Goal: Information Seeking & Learning: Check status

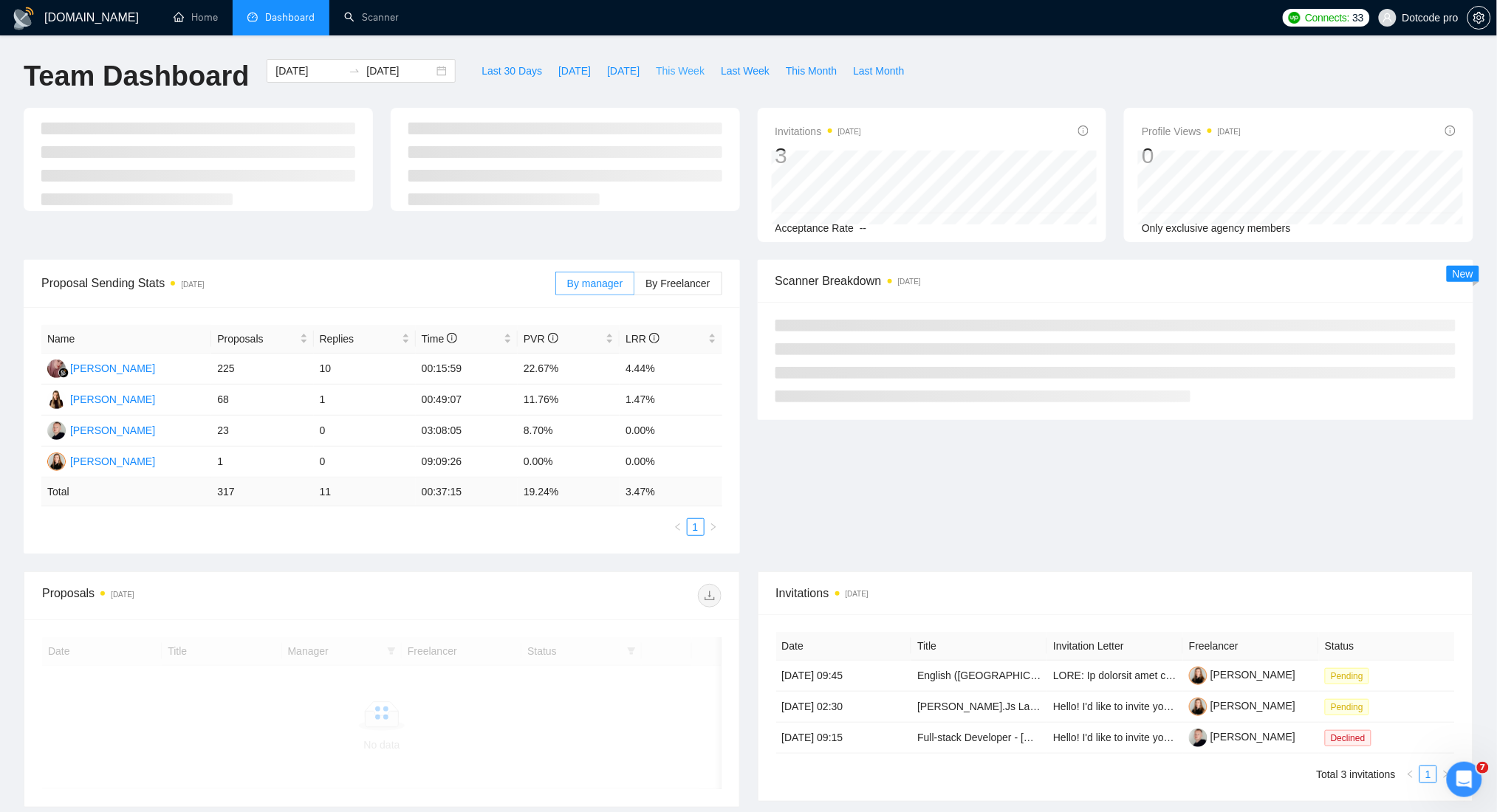
click at [659, 64] on span "This Week" at bounding box center [680, 71] width 49 height 17
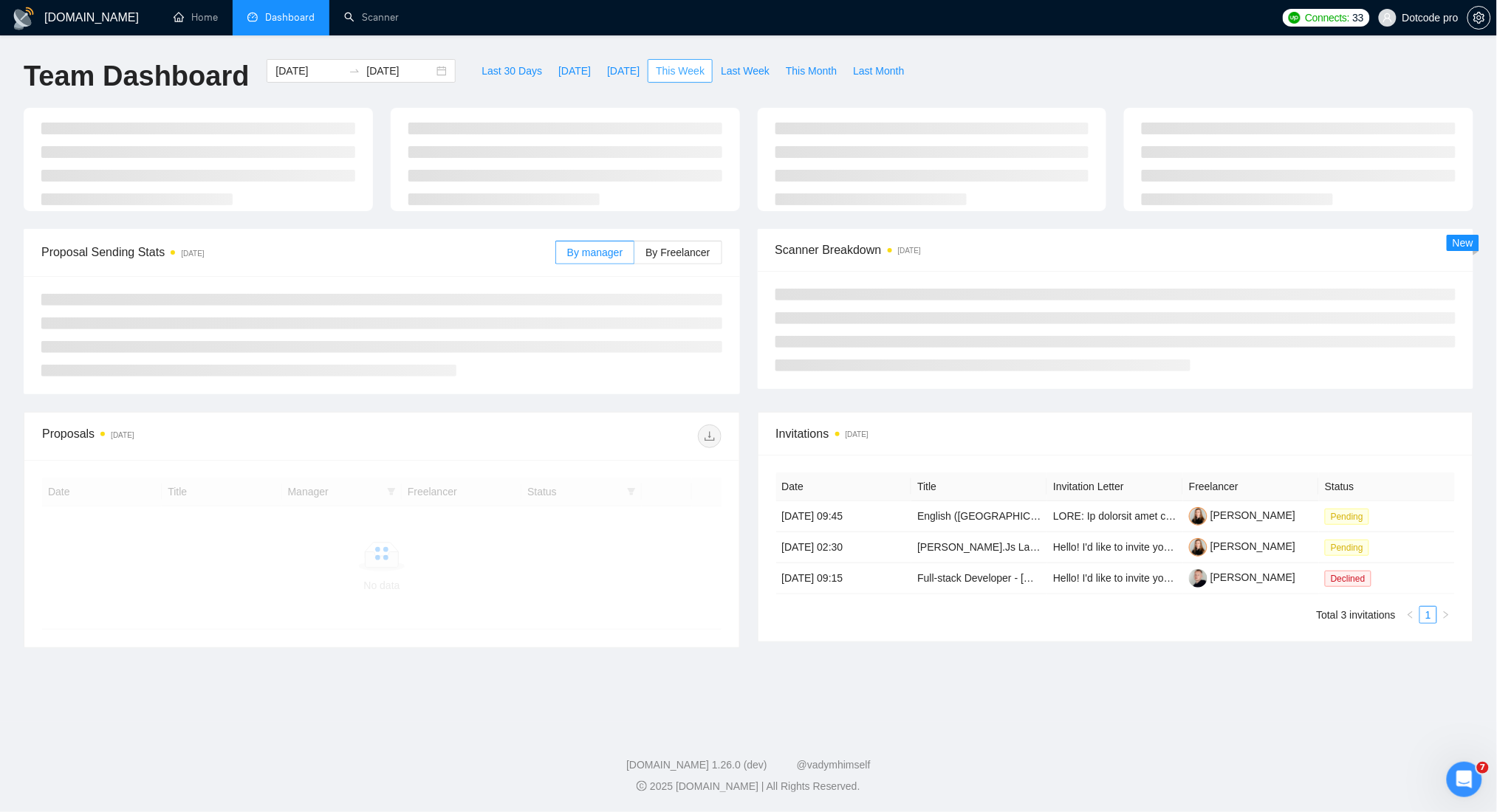
type input "[DATE]"
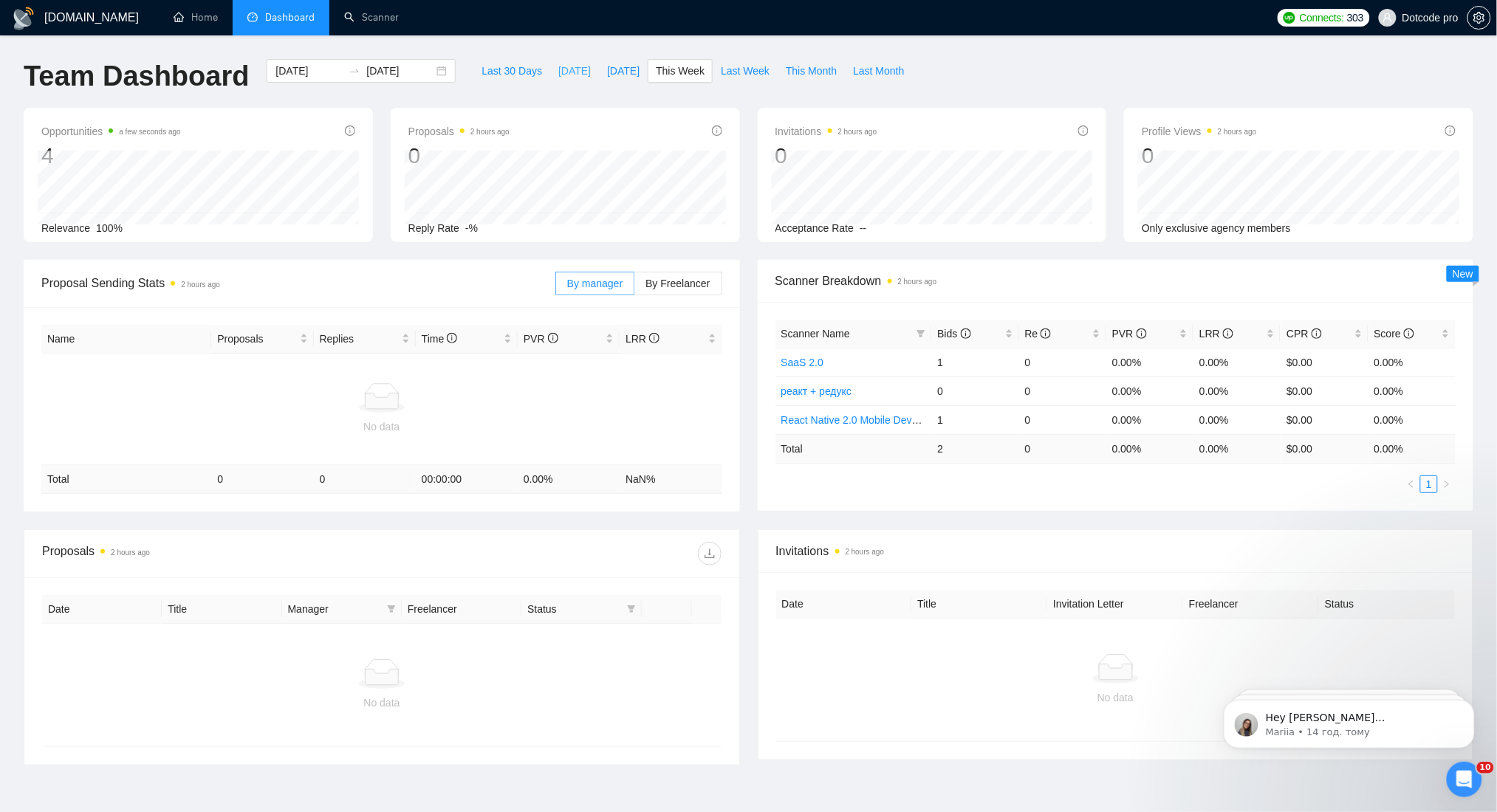
click at [558, 75] on span "[DATE]" at bounding box center [574, 71] width 32 height 17
type input "[DATE]"
click at [310, 68] on input "[DATE]" at bounding box center [308, 71] width 67 height 17
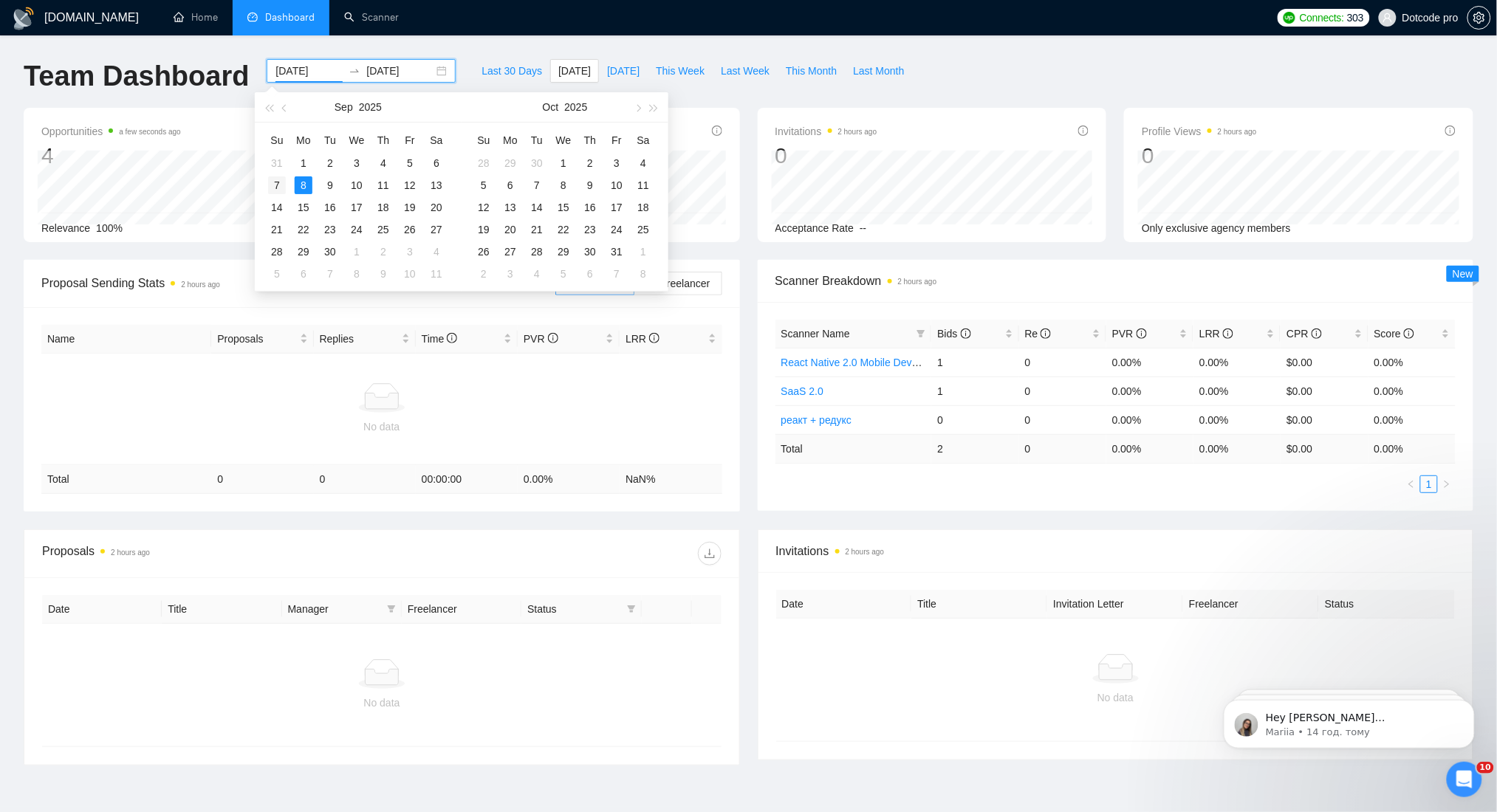
type input "[DATE]"
click at [277, 188] on div "7" at bounding box center [277, 185] width 17 height 17
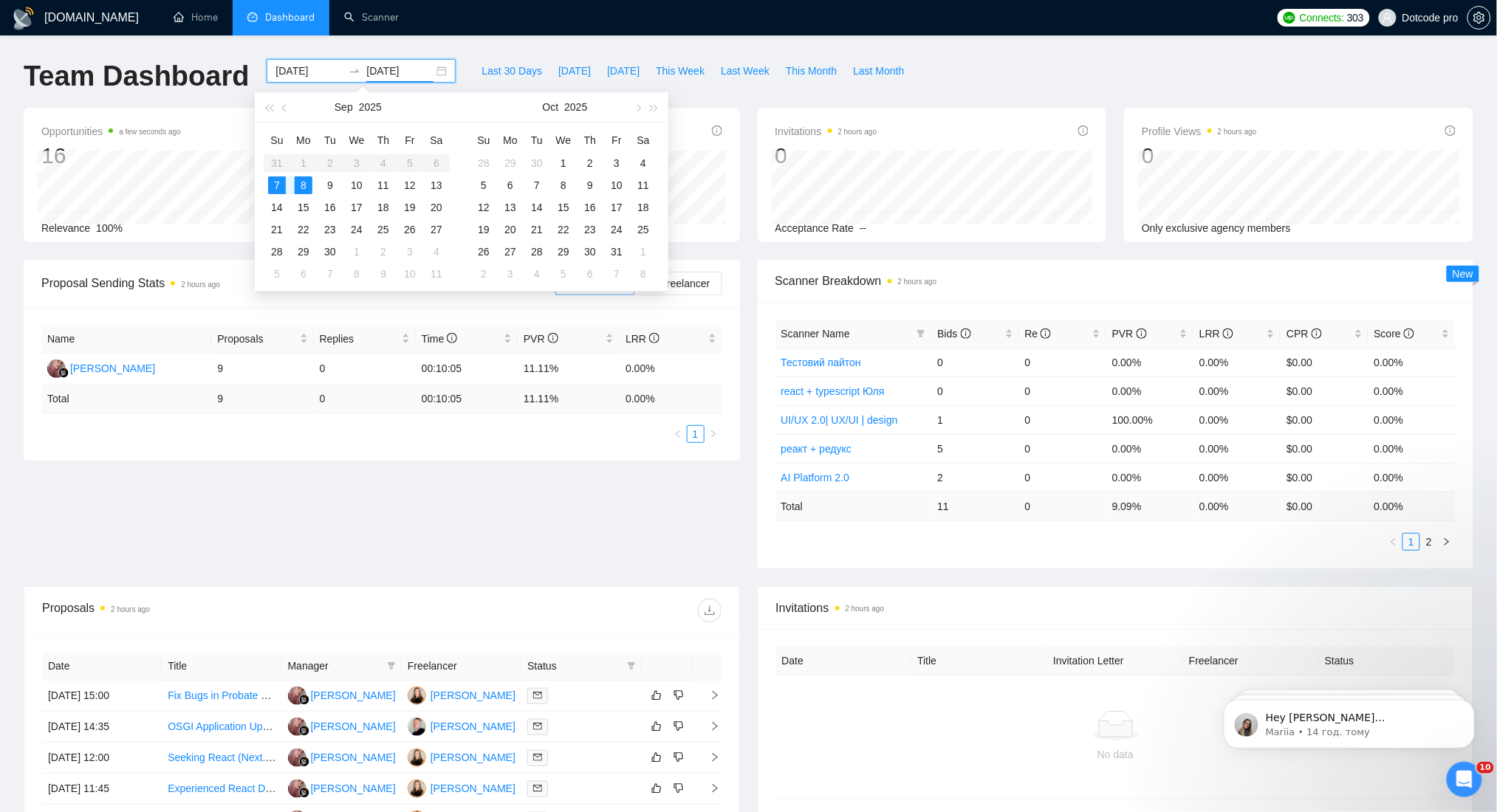
click at [200, 94] on div "Team Dashboard" at bounding box center [136, 84] width 243 height 49
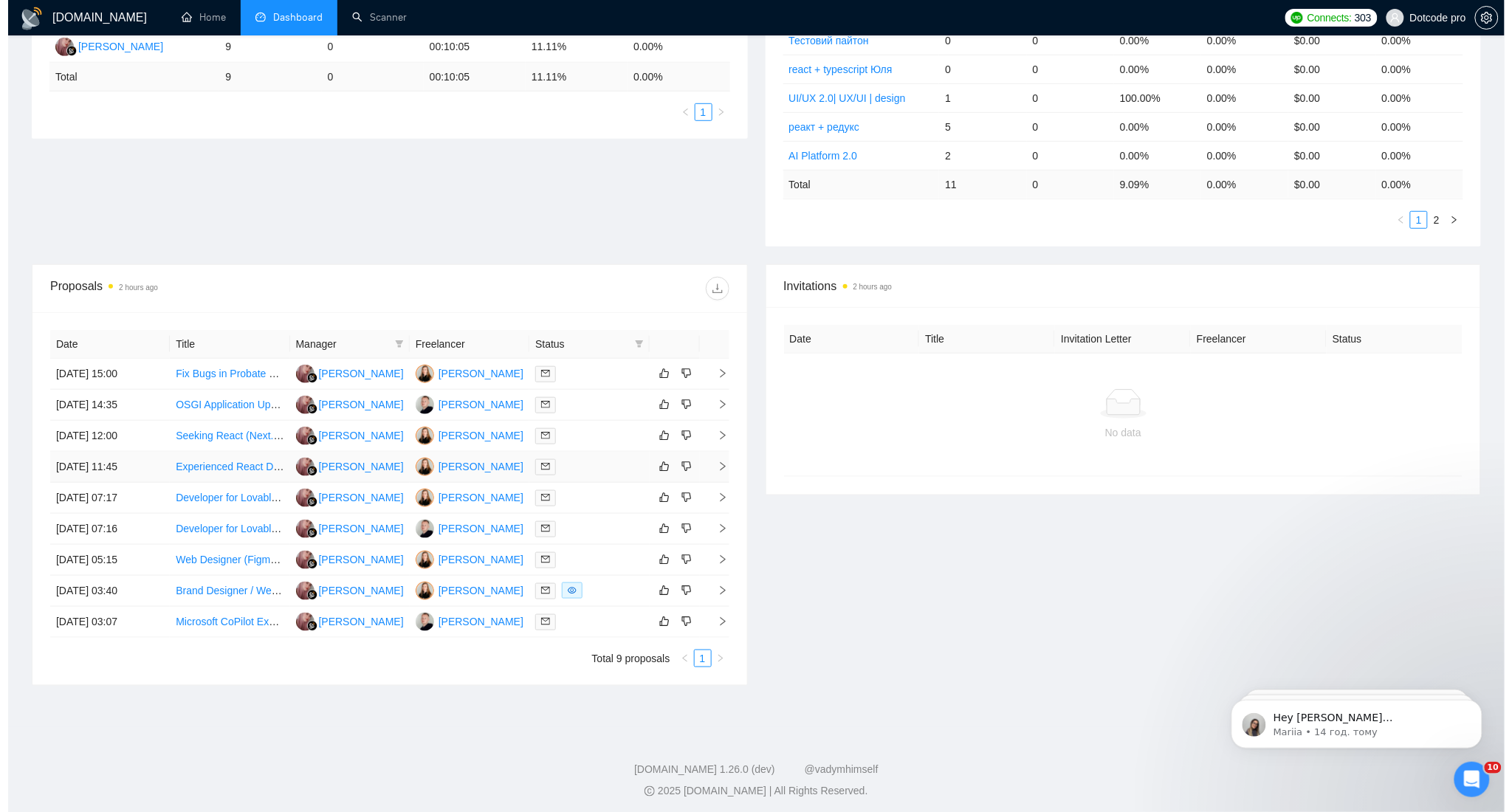
scroll to position [327, 0]
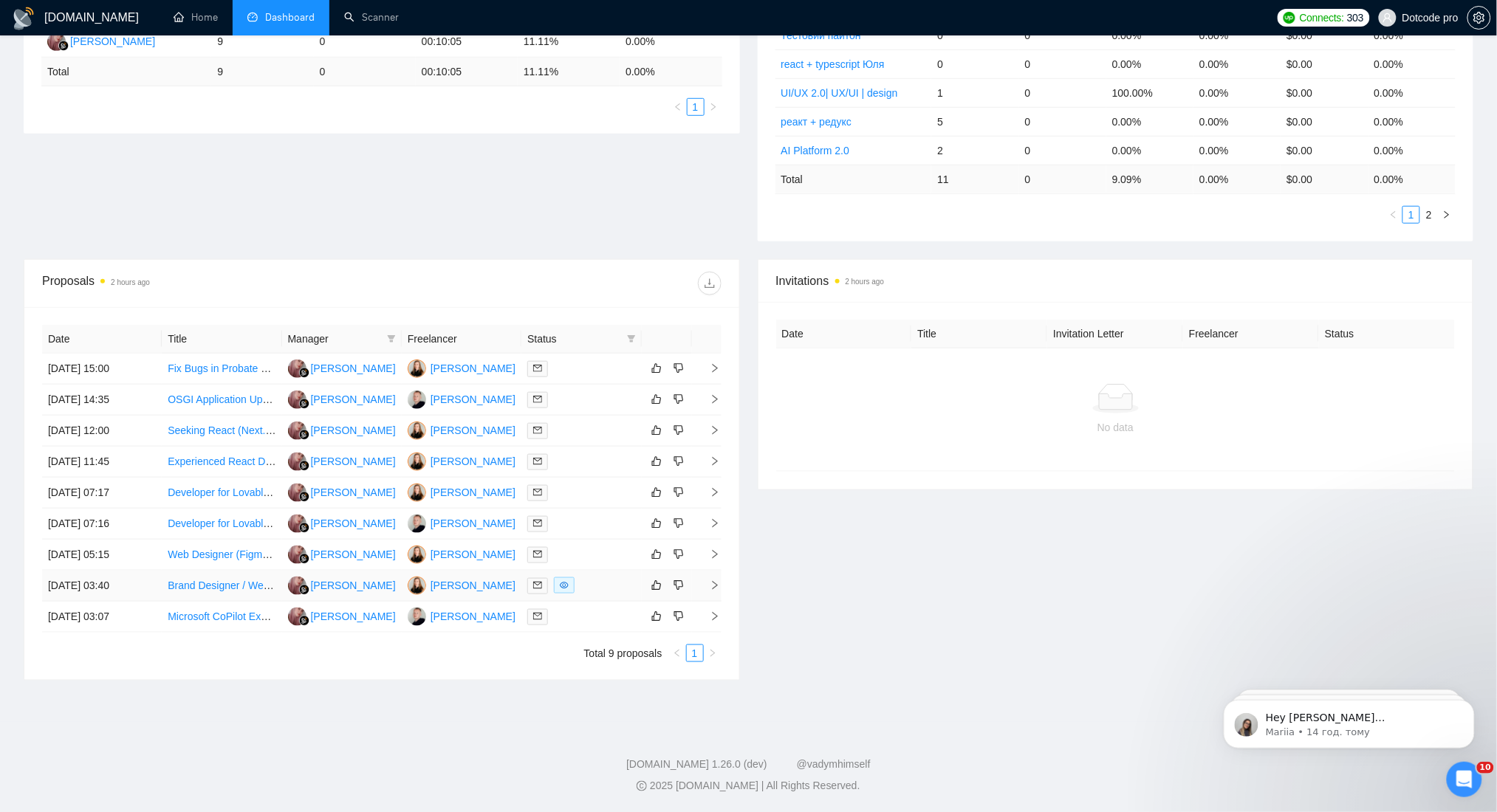
click at [152, 592] on td "[DATE] 03:40" at bounding box center [102, 586] width 120 height 31
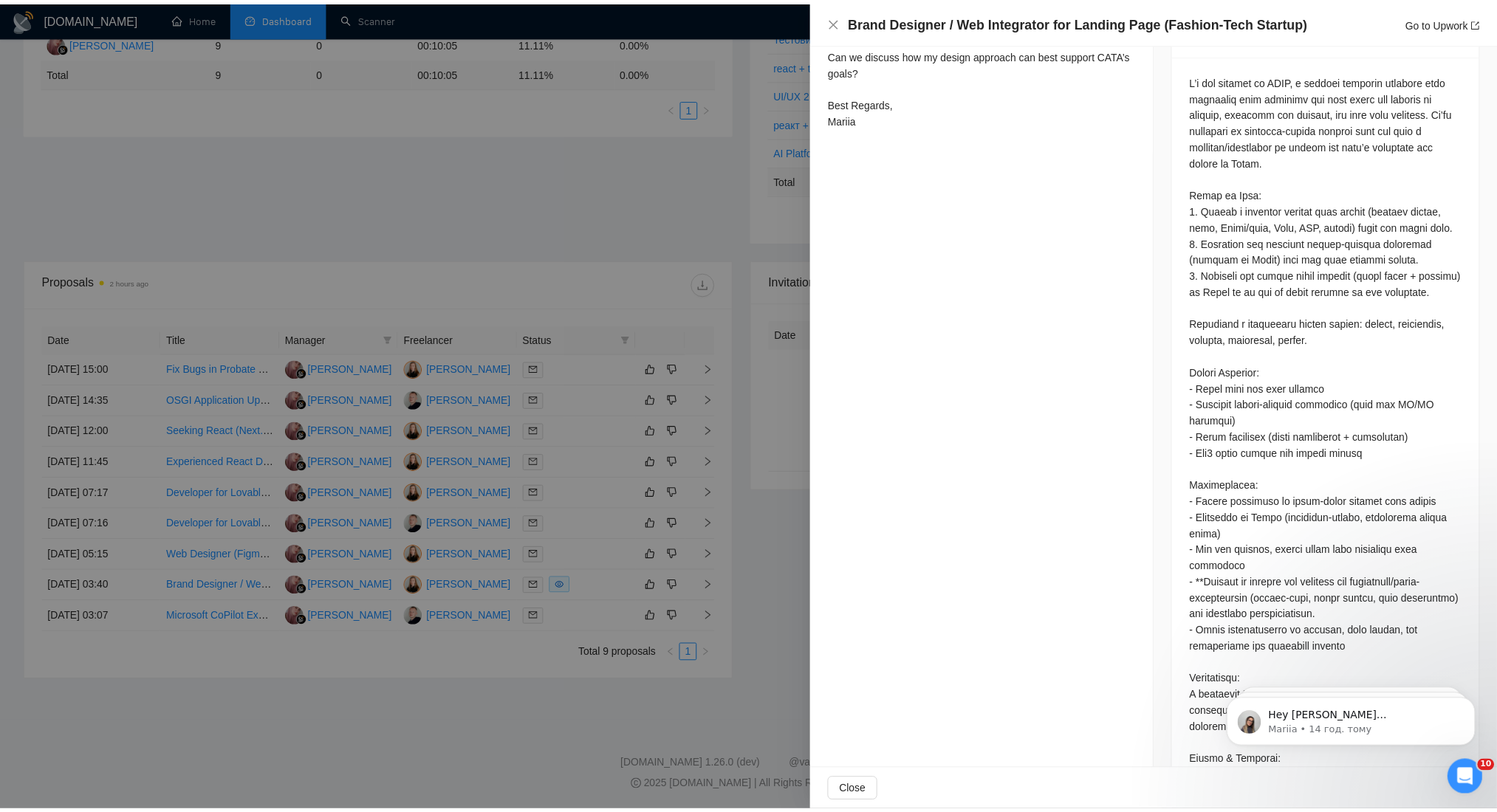
scroll to position [687, 0]
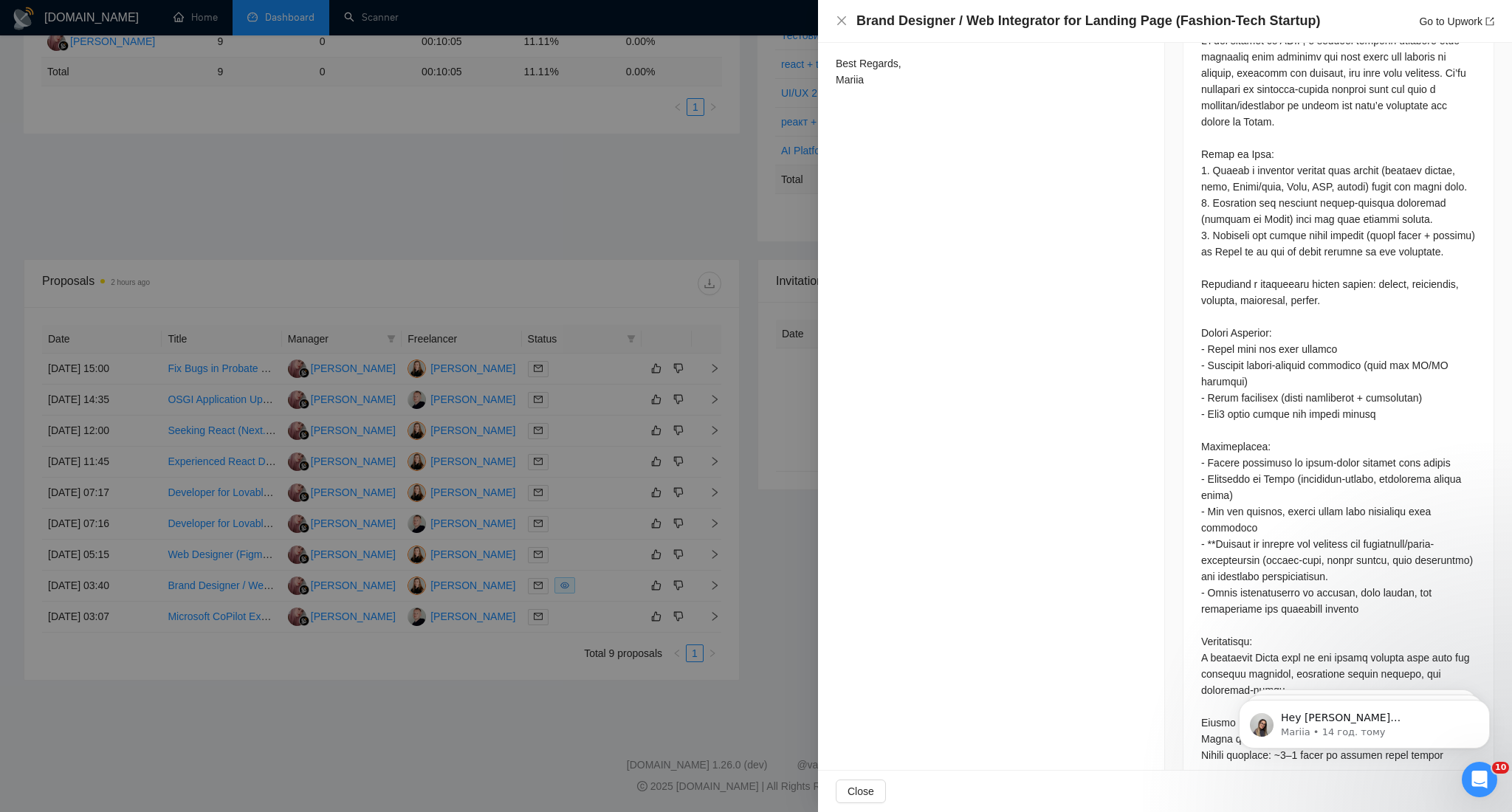
click at [484, 191] on div at bounding box center [756, 406] width 1512 height 812
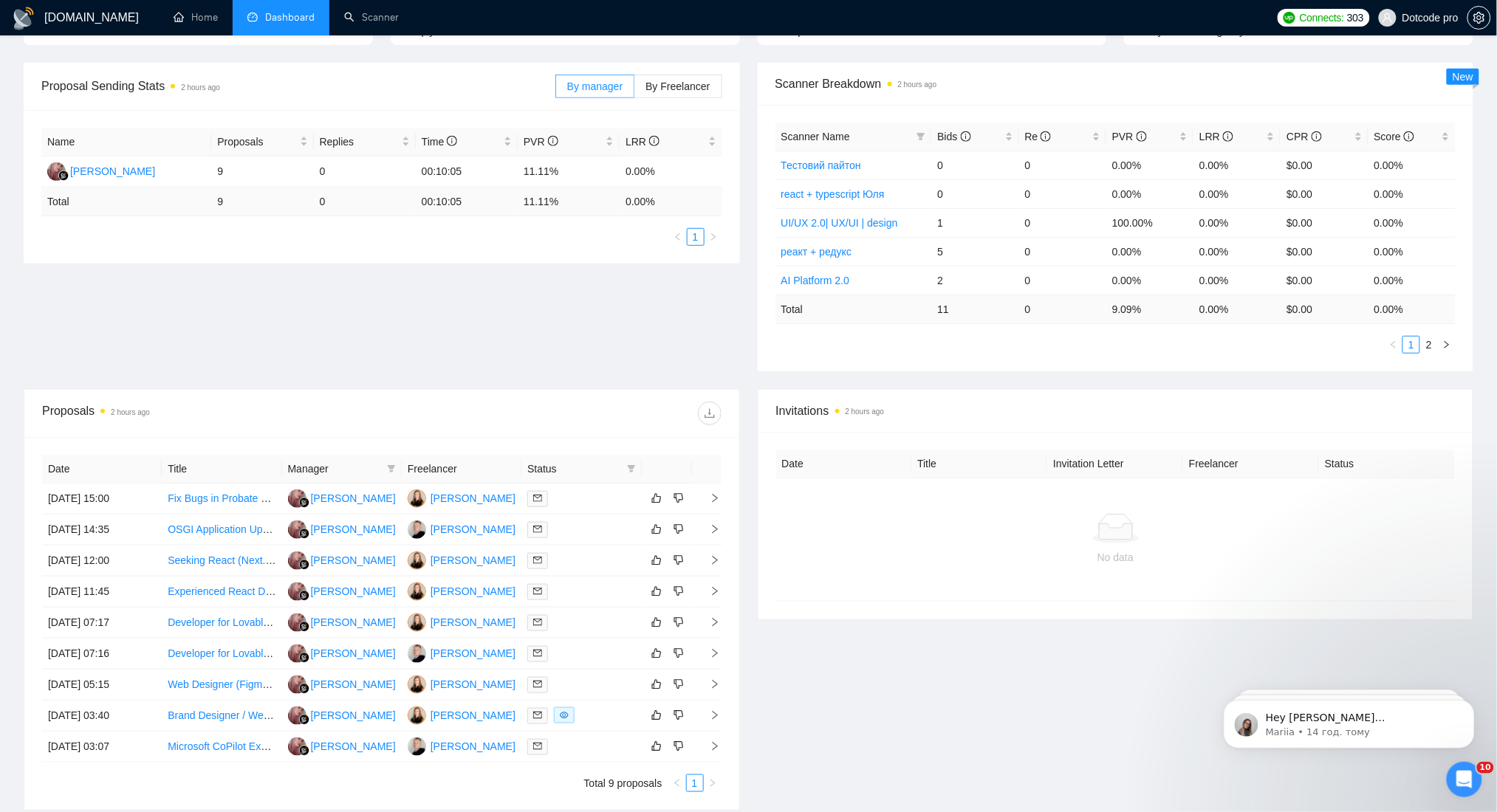
scroll to position [0, 0]
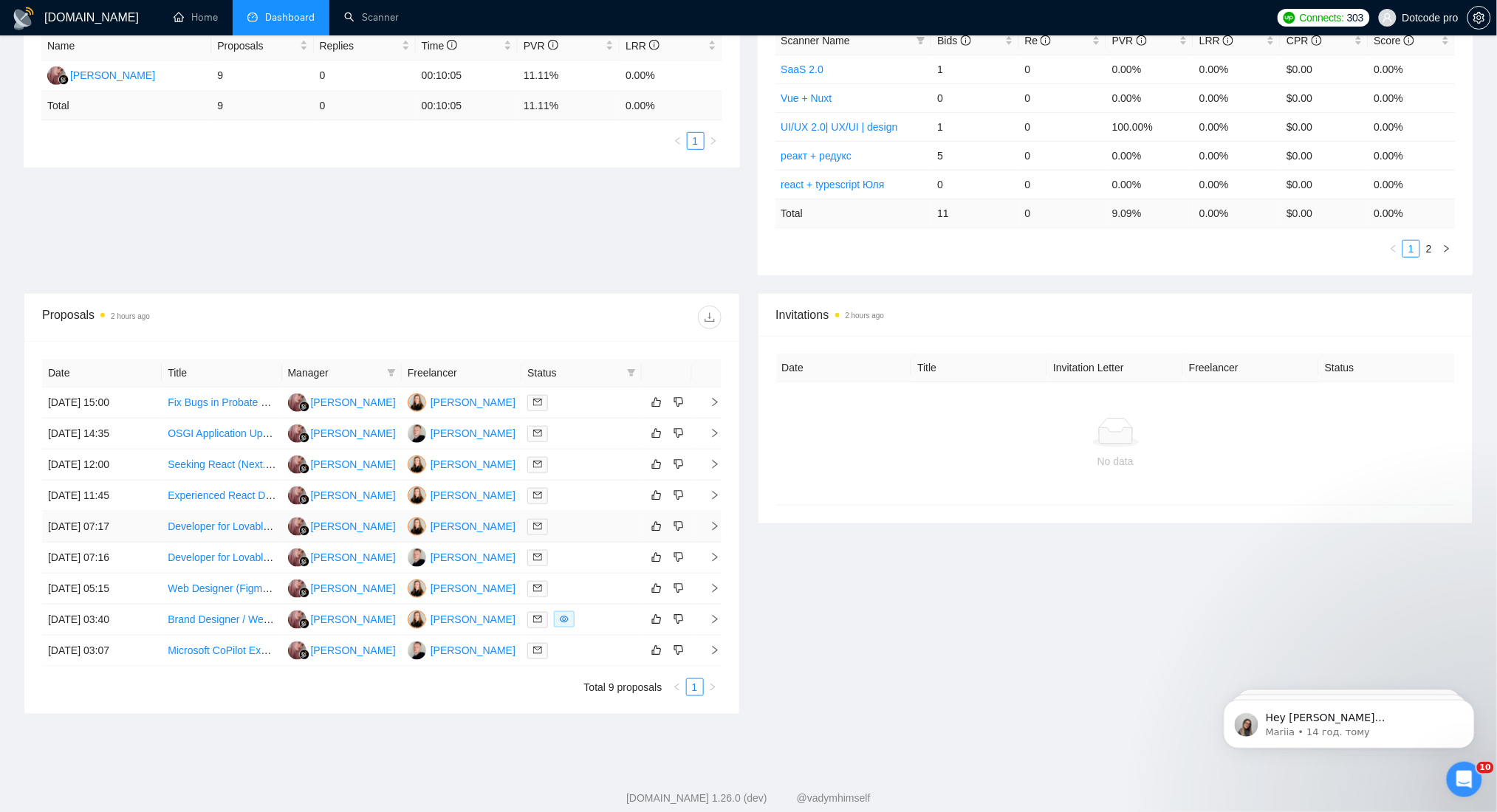
scroll to position [295, 0]
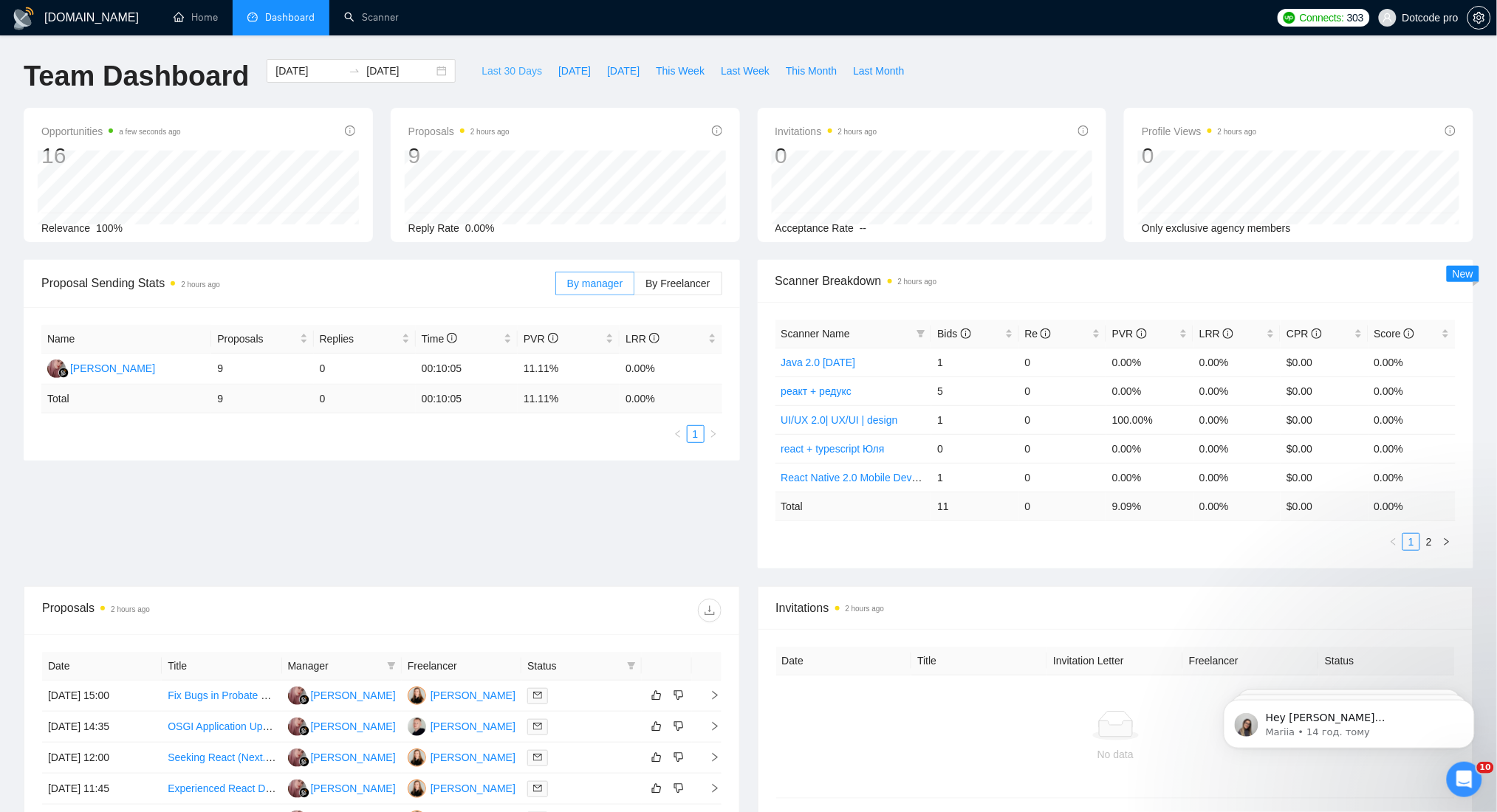
click at [481, 69] on span "Last 30 Days" at bounding box center [511, 71] width 61 height 17
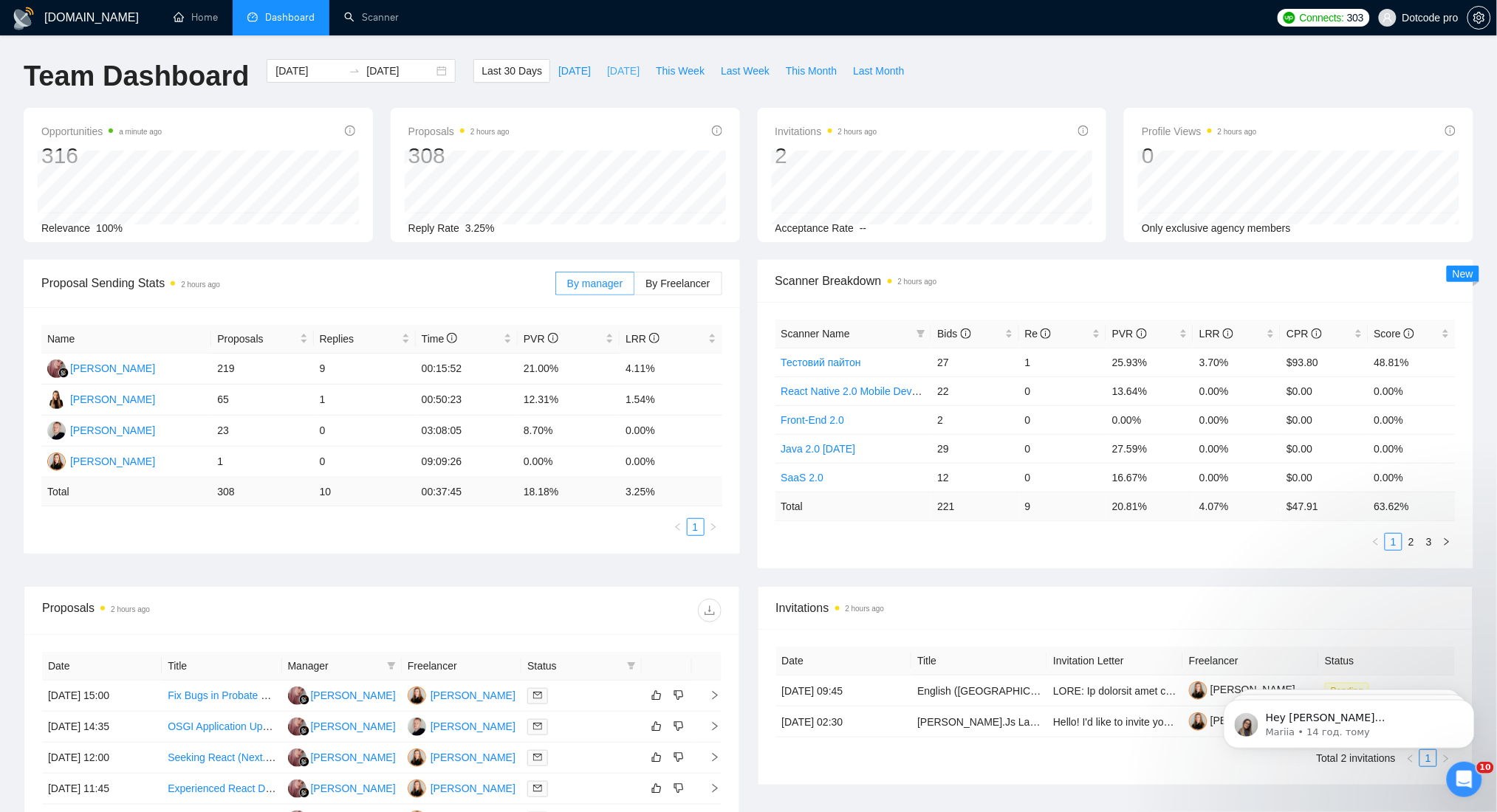
click at [599, 69] on button "[DATE]" at bounding box center [623, 71] width 49 height 24
type input "[DATE]"
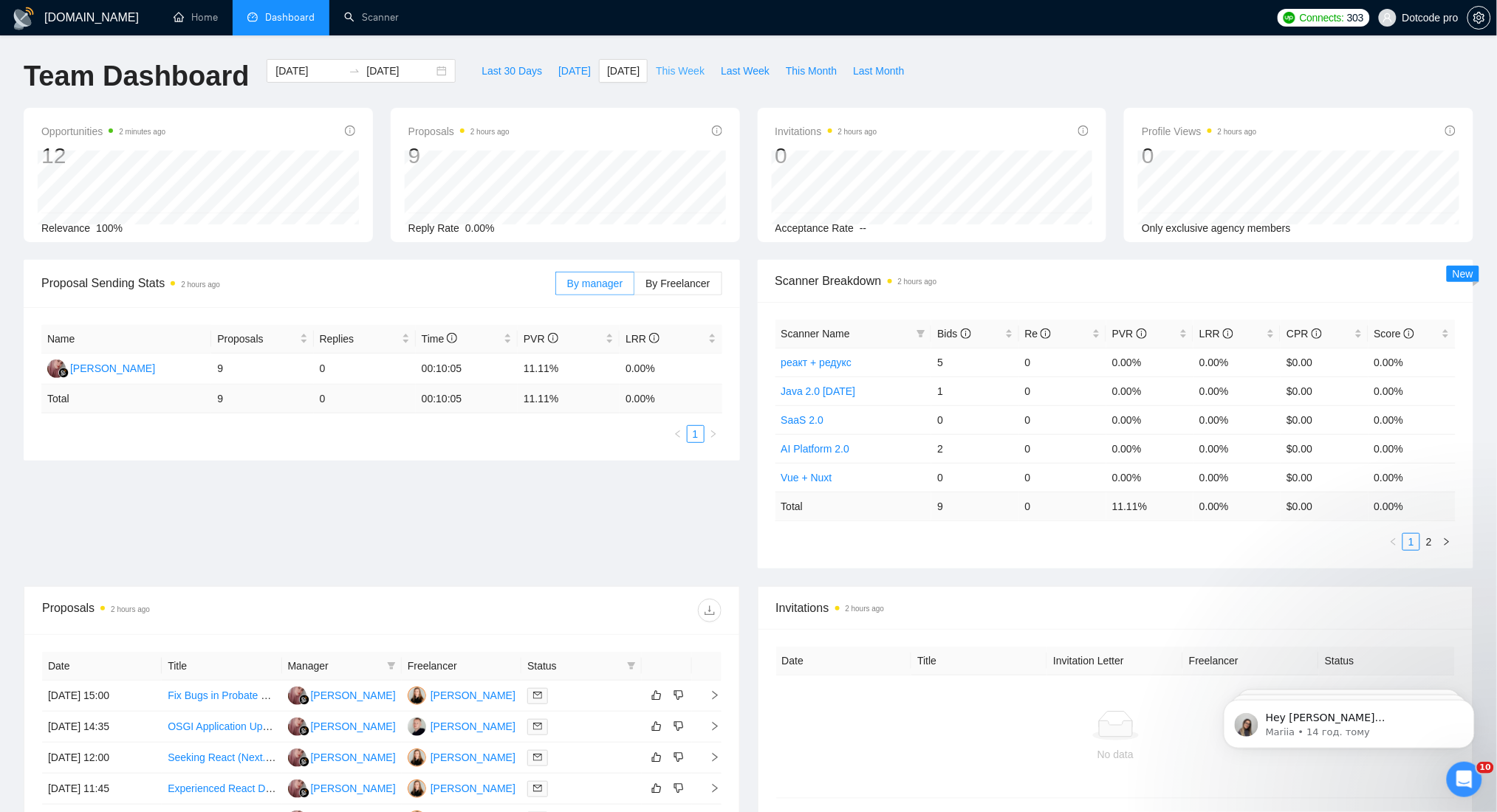
click at [670, 69] on span "This Week" at bounding box center [680, 71] width 49 height 17
type input "[DATE]"
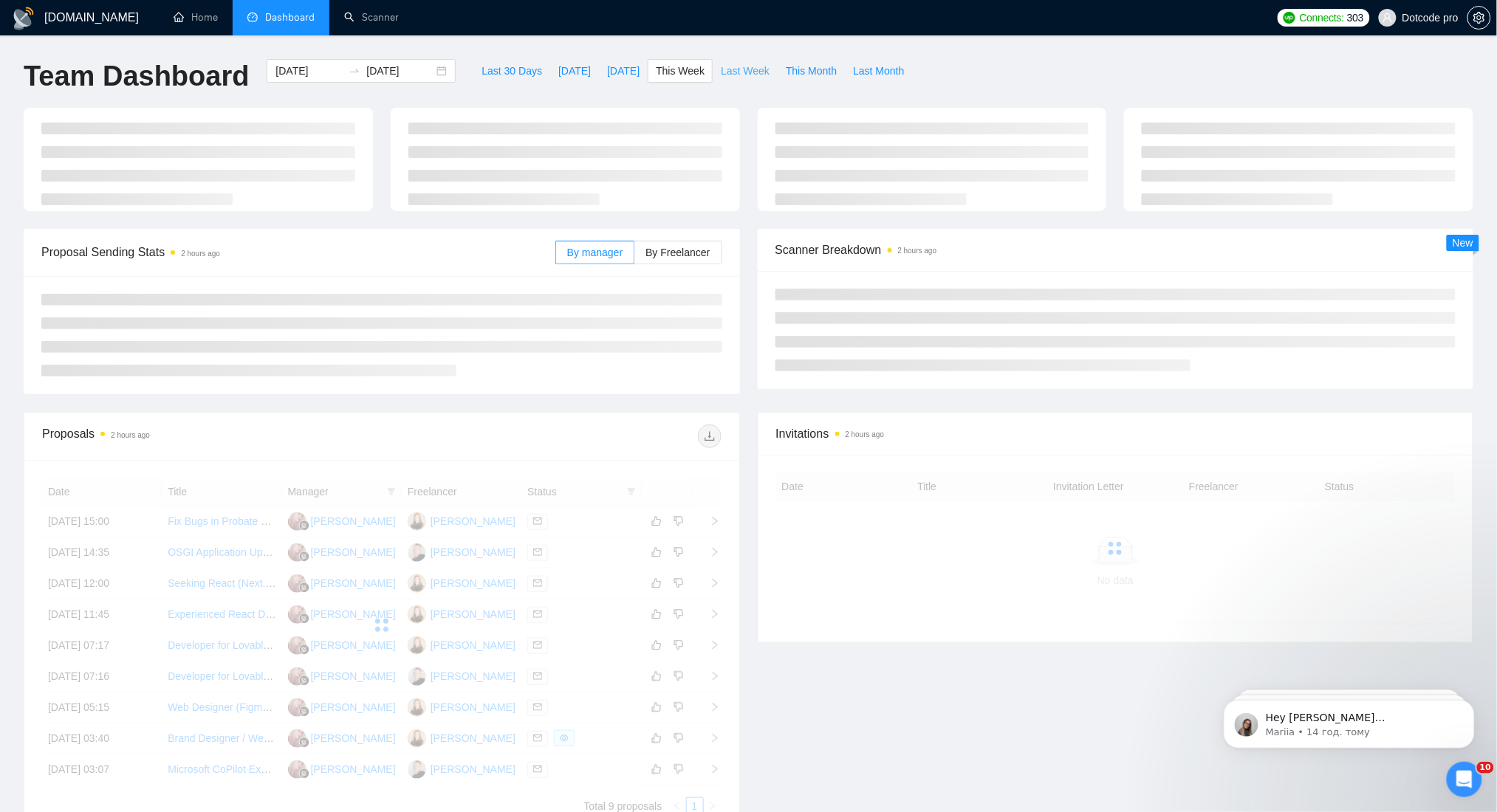
click at [714, 61] on button "Last Week" at bounding box center [745, 71] width 65 height 24
type input "[DATE]"
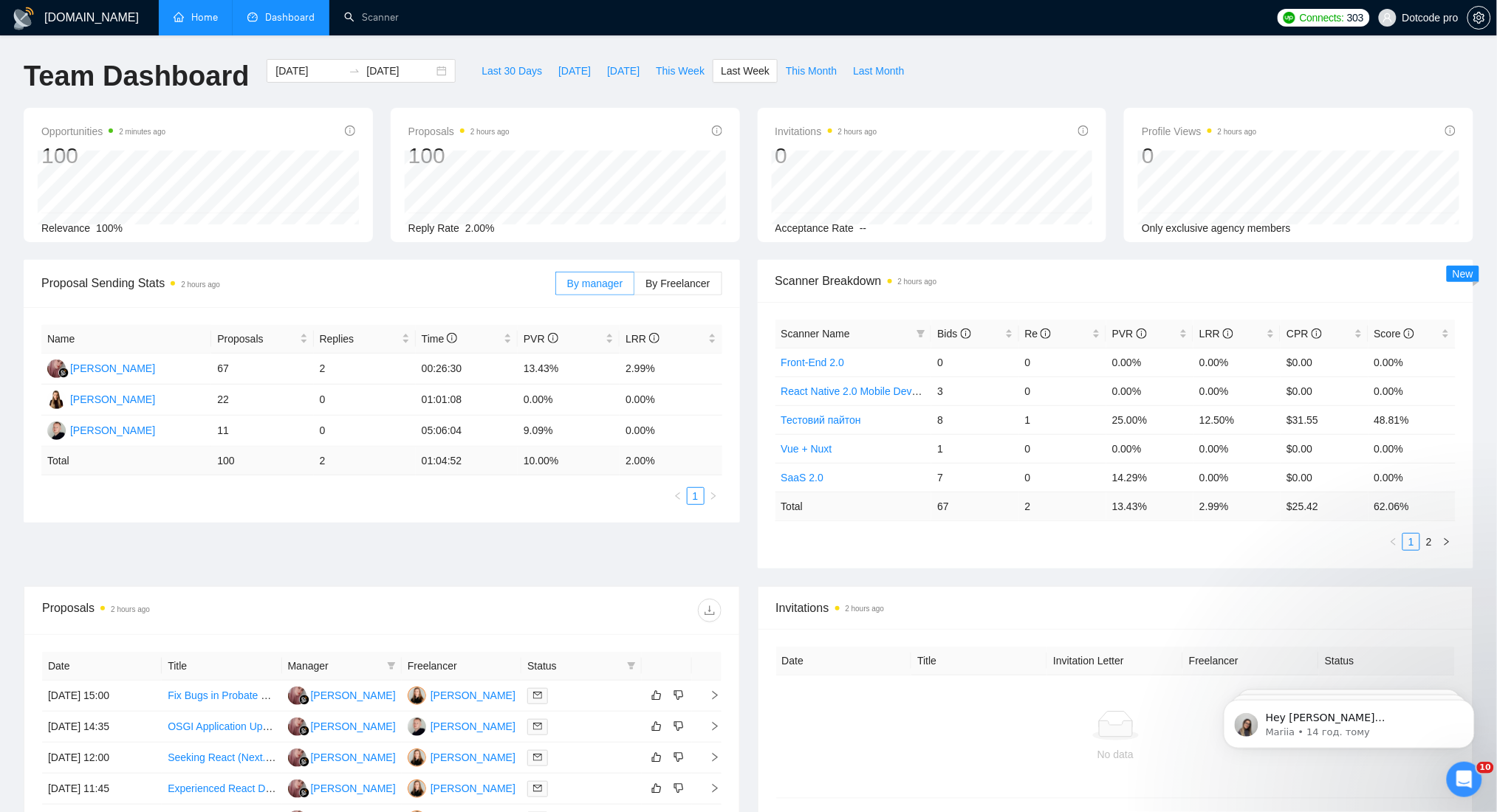
click at [178, 24] on link "Home" at bounding box center [196, 17] width 44 height 13
